Goal: Obtain resource: Obtain resource

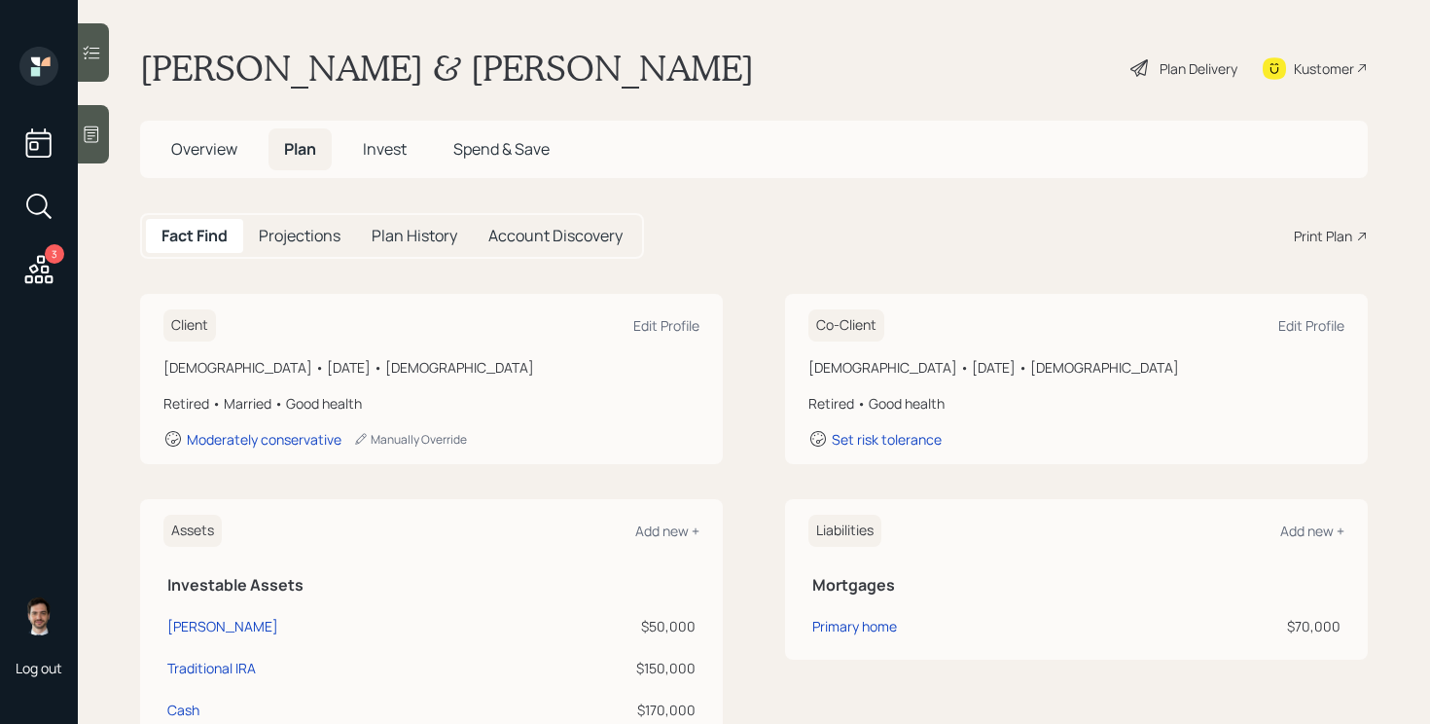
click at [1329, 239] on div "Print Plan" at bounding box center [1323, 236] width 58 height 20
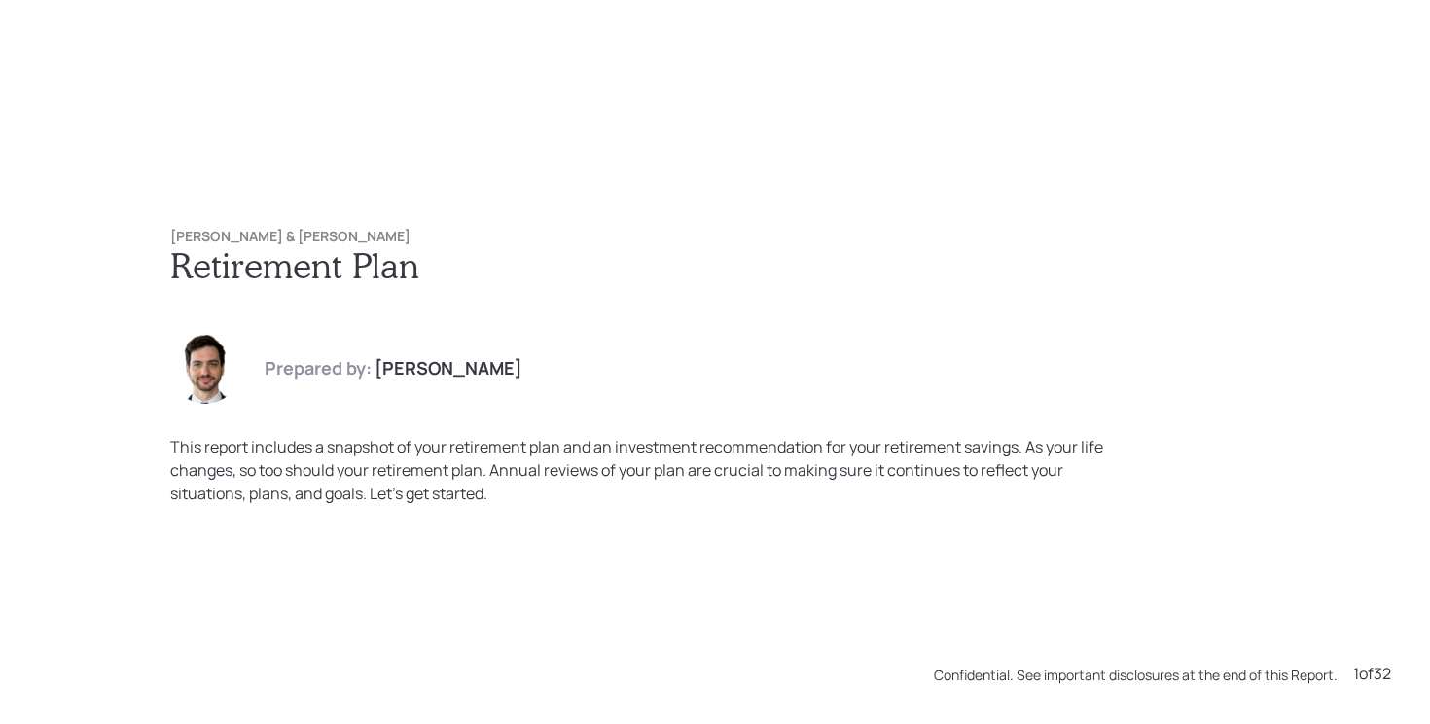
click at [889, 257] on h1 "Retirement Plan" at bounding box center [715, 265] width 1090 height 42
